Goal: Go to known website: Access a specific website the user already knows

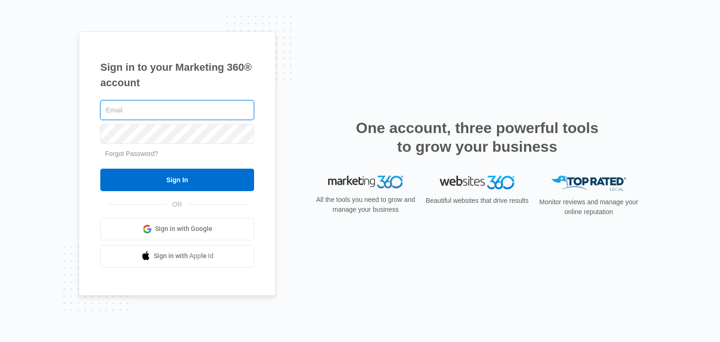
click at [225, 106] on input "text" at bounding box center [177, 110] width 154 height 20
type input "[EMAIL_ADDRESS][DOMAIN_NAME]"
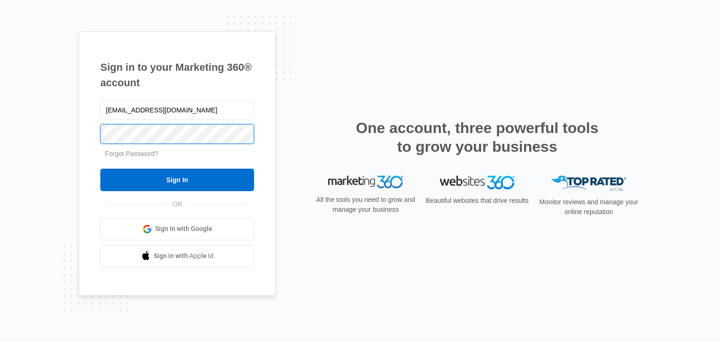
click at [100, 169] on input "Sign In" at bounding box center [177, 180] width 154 height 23
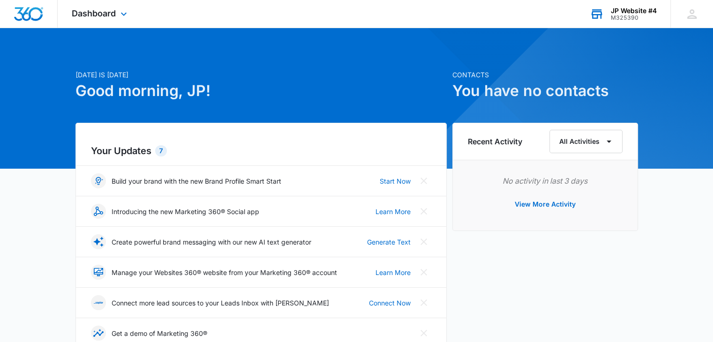
click at [623, 17] on div "M325390" at bounding box center [634, 18] width 46 height 7
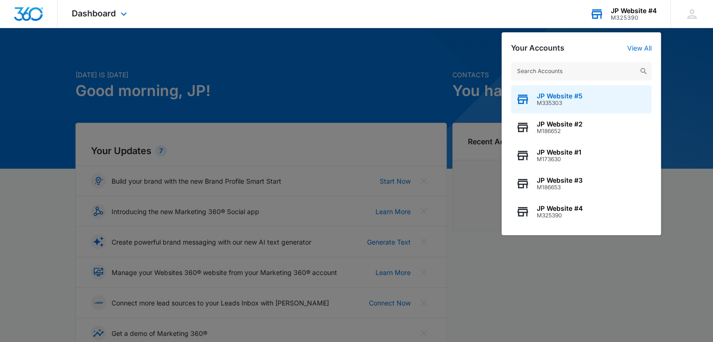
click at [578, 93] on span "JP Website #5" at bounding box center [560, 96] width 46 height 8
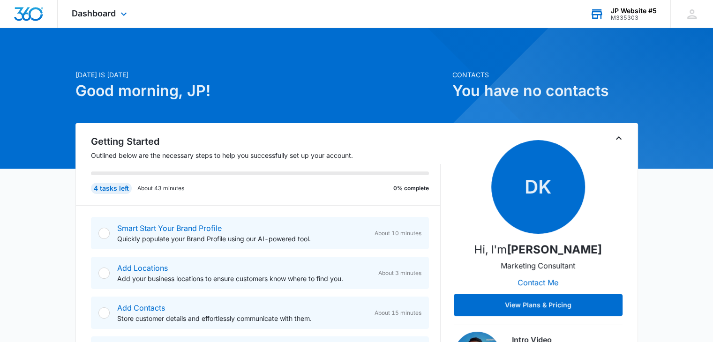
click at [193, 15] on div "Dashboard Apps Reputation Websites Forms CRM Email Shop Payments POS Ads Intell…" at bounding box center [356, 14] width 713 height 28
click at [121, 16] on icon at bounding box center [123, 16] width 11 height 11
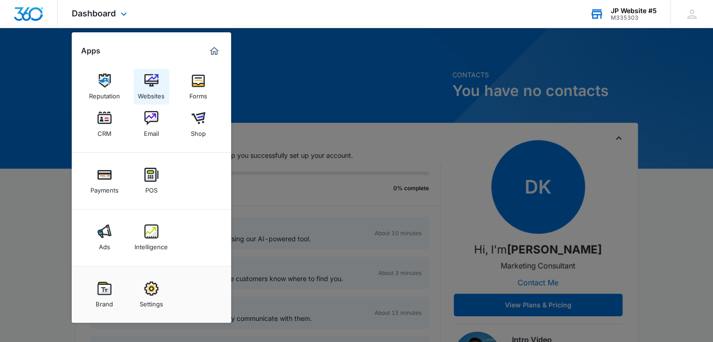
click at [151, 80] on img at bounding box center [151, 81] width 14 height 14
